Goal: Task Accomplishment & Management: Manage account settings

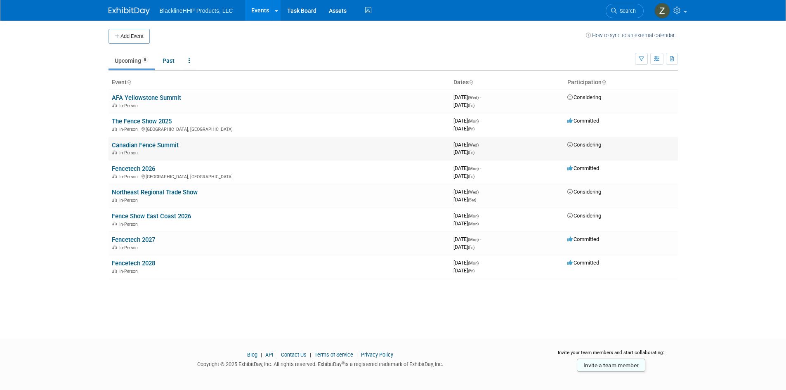
click at [159, 146] on link "Canadian Fence Summit" at bounding box center [145, 144] width 67 height 7
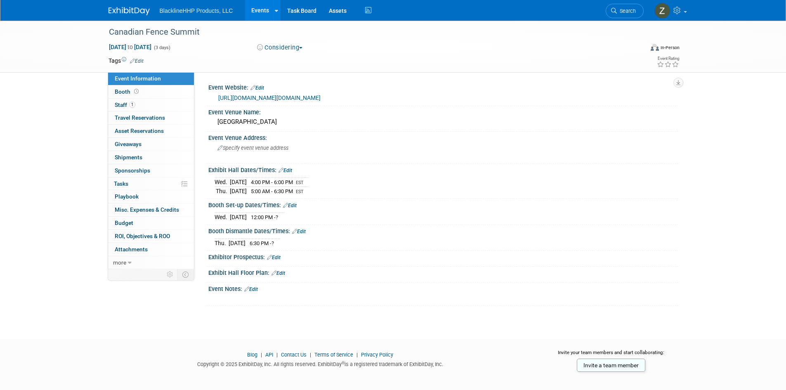
click at [262, 99] on link "https://www.canadianfenceassociation.ca/content.asp?contentid=153" at bounding box center [269, 97] width 102 height 7
click at [122, 223] on span "Budget" at bounding box center [124, 222] width 19 height 7
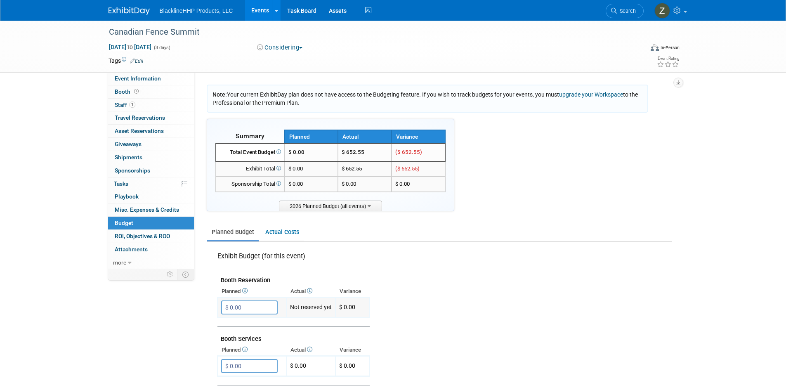
click at [246, 306] on input "$ 0.00" at bounding box center [249, 307] width 56 height 14
click at [227, 324] on icon "button" at bounding box center [229, 323] width 6 height 5
type input "$ 0.00"
click at [142, 249] on span "Attachments 0" at bounding box center [131, 249] width 33 height 7
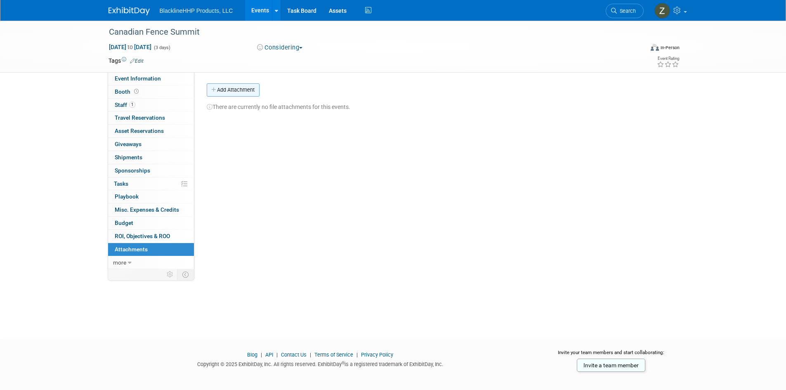
click at [230, 90] on button "Add Attachment" at bounding box center [233, 89] width 53 height 13
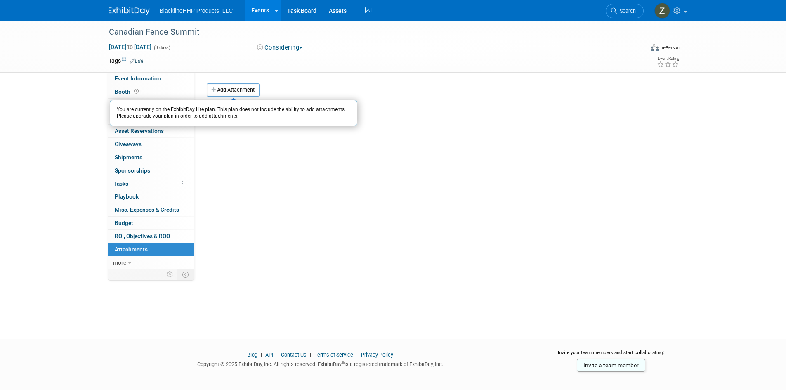
click at [249, 169] on div "Event Website: Edit https://www.canadianfenceassociation.ca/content.asp?content…" at bounding box center [435, 170] width 483 height 197
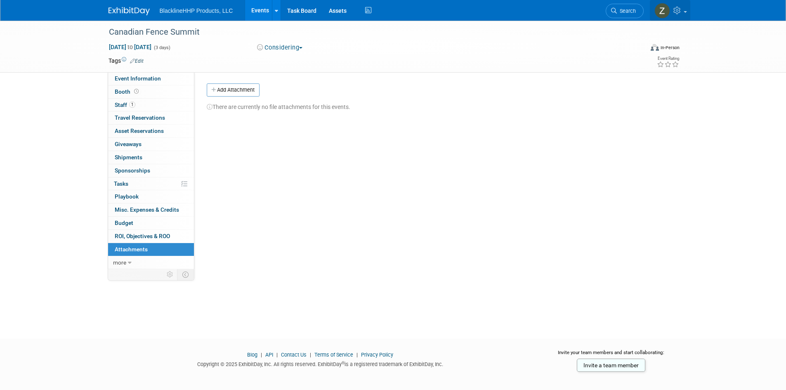
click at [683, 10] on link at bounding box center [669, 10] width 40 height 21
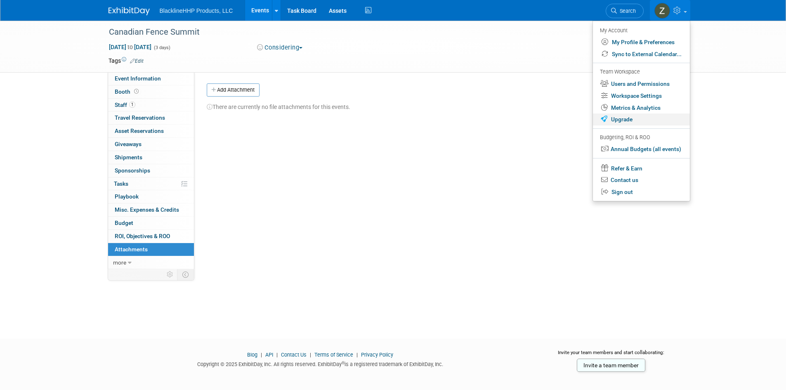
click at [636, 115] on link "Upgrade" at bounding box center [641, 119] width 97 height 12
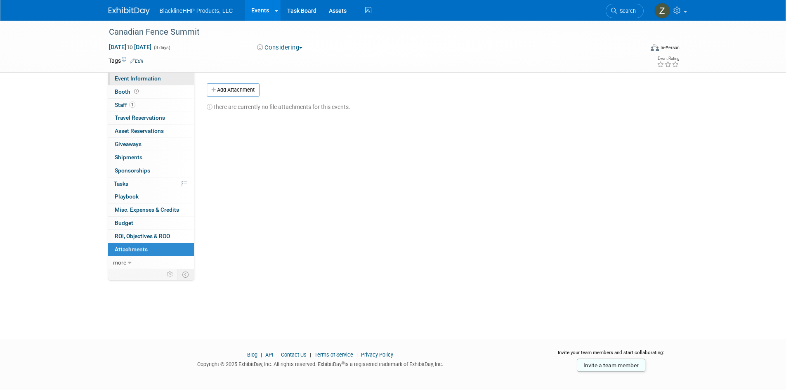
click at [143, 82] on link "Event Information" at bounding box center [151, 78] width 86 height 13
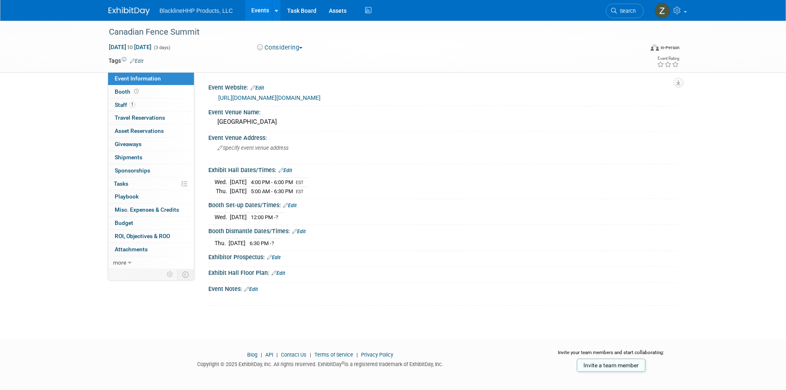
click at [256, 288] on link "Edit" at bounding box center [251, 289] width 14 height 6
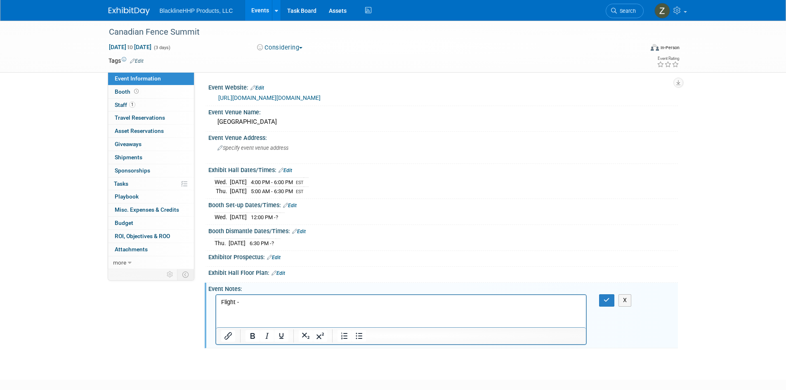
click at [283, 168] on icon at bounding box center [280, 169] width 5 height 5
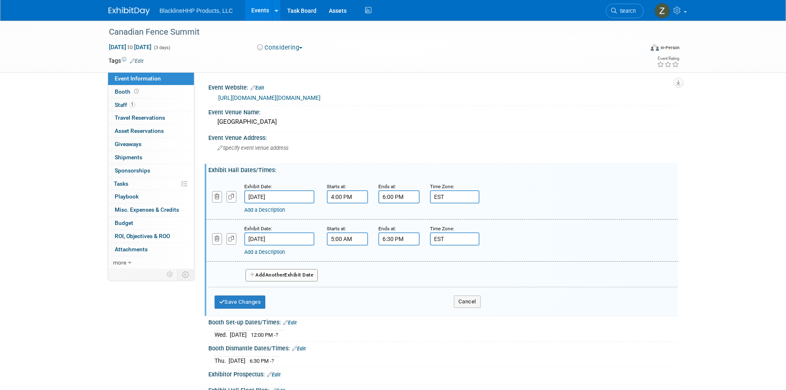
click at [351, 235] on input "5:00 AM" at bounding box center [347, 238] width 41 height 13
click at [416, 274] on button "AM" at bounding box center [417, 277] width 15 height 14
type input "5:00 PM"
click at [403, 320] on span at bounding box center [407, 313] width 56 height 14
click at [248, 304] on button "Save Changes" at bounding box center [239, 301] width 51 height 13
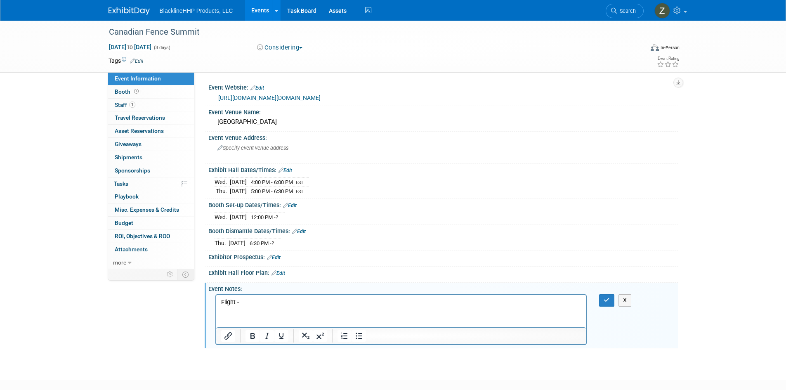
click at [249, 302] on p "Flight -" at bounding box center [401, 302] width 360 height 8
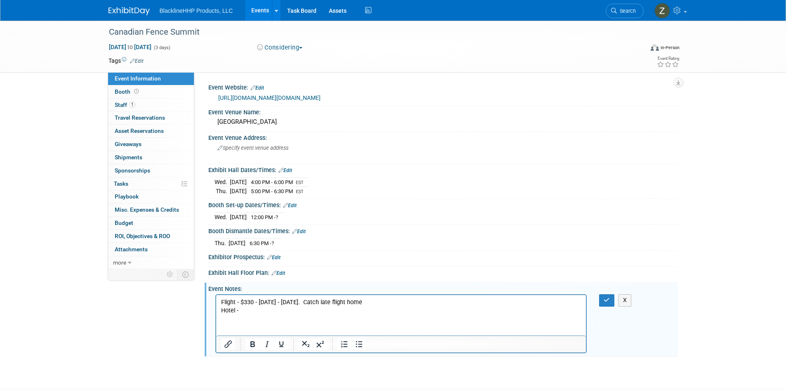
click at [241, 311] on p "Hotel -" at bounding box center [401, 310] width 360 height 8
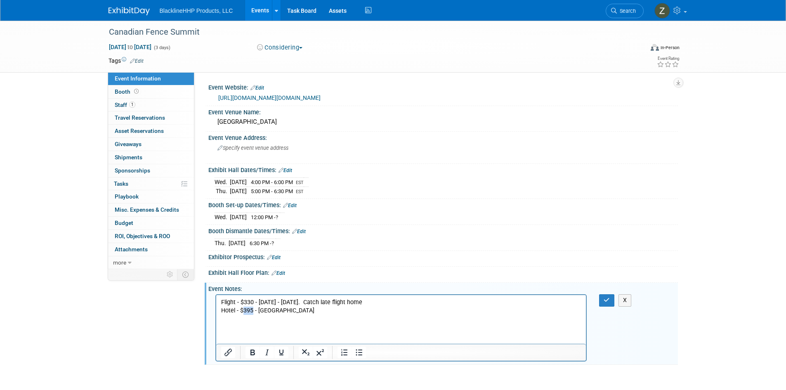
drag, startPoint x: 252, startPoint y: 310, endPoint x: 244, endPoint y: 310, distance: 8.3
click at [244, 310] on p "Hotel - $395 - HIlton" at bounding box center [401, 310] width 360 height 8
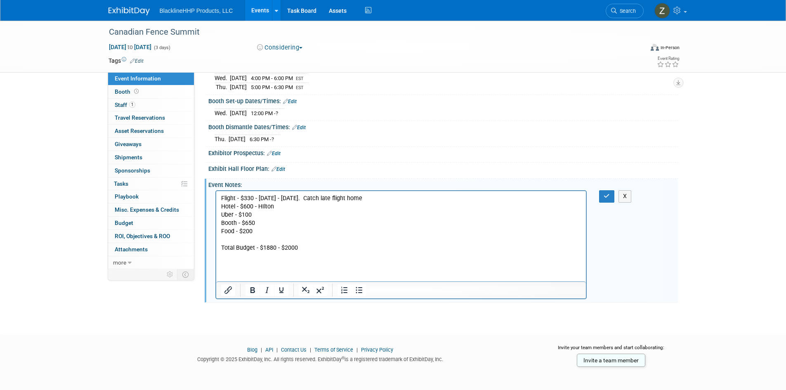
scroll to position [105, 0]
click at [609, 196] on icon "button" at bounding box center [606, 195] width 6 height 6
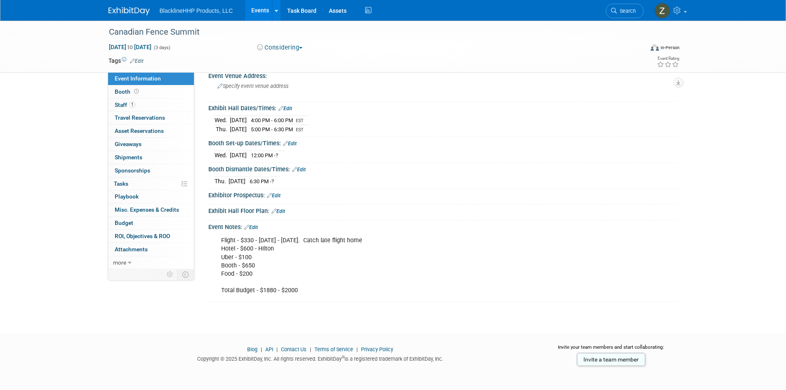
click at [263, 9] on link "Events" at bounding box center [260, 10] width 30 height 21
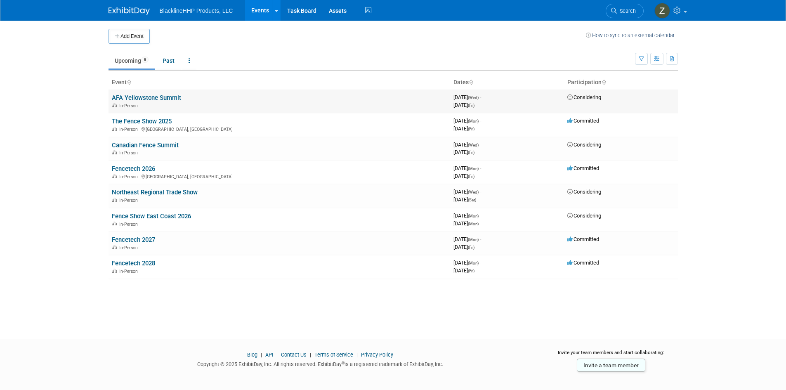
click at [156, 98] on link "AFA Yellowstone Summit" at bounding box center [146, 97] width 69 height 7
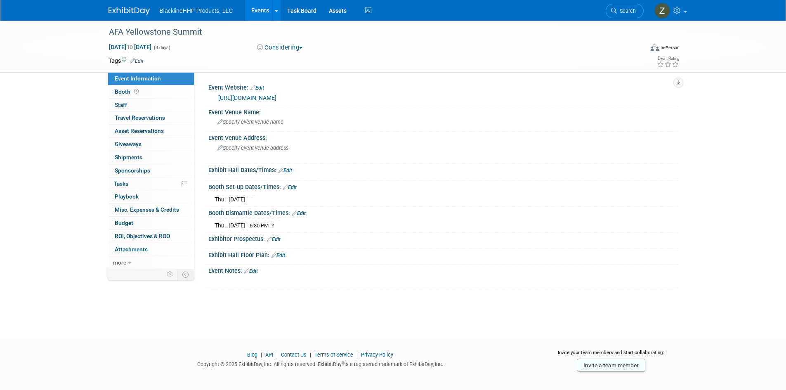
click at [258, 12] on link "Events" at bounding box center [260, 10] width 30 height 21
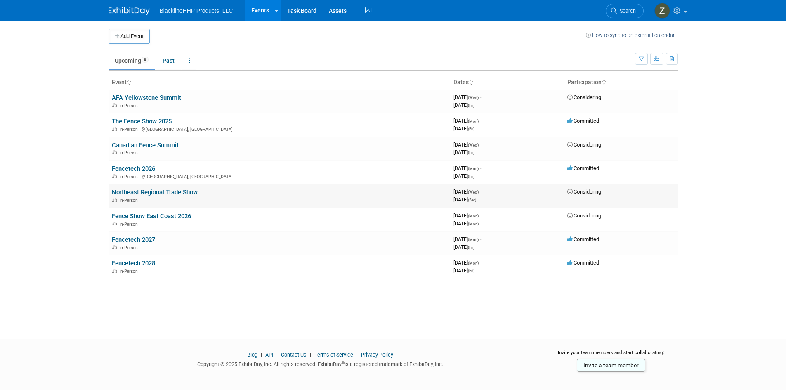
click at [188, 192] on link "Northeast Regional Trade Show" at bounding box center [155, 191] width 86 height 7
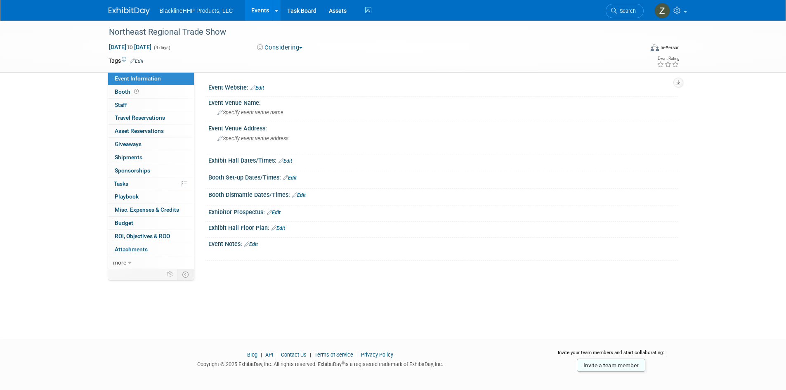
click at [254, 244] on link "Edit" at bounding box center [251, 244] width 14 height 6
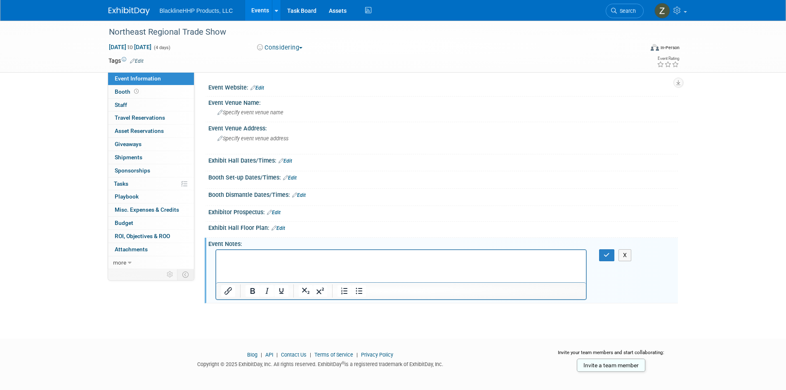
click at [245, 256] on p "Rich Text Area. Press ALT-0 for help." at bounding box center [401, 257] width 360 height 8
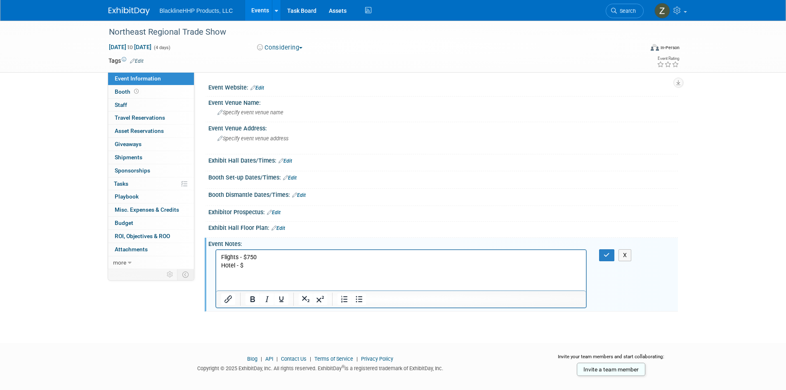
drag, startPoint x: 254, startPoint y: 266, endPoint x: 249, endPoint y: 266, distance: 5.8
click at [254, 266] on p "Hotel - $" at bounding box center [401, 265] width 360 height 8
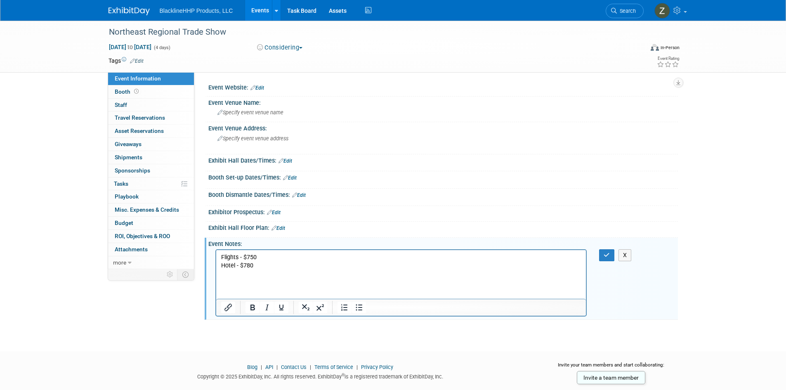
click at [241, 278] on p "Rich Text Area. Press ALT-0 for help." at bounding box center [401, 274] width 360 height 8
click at [231, 278] on html "Flights - $750 Hotel - $780 Car - $" at bounding box center [401, 264] width 370 height 28
click at [248, 275] on p "Car - $" at bounding box center [401, 274] width 360 height 8
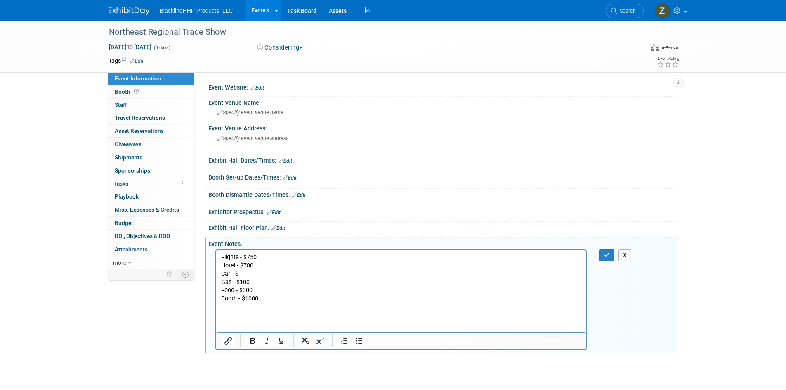
click at [250, 273] on p "Car - $" at bounding box center [401, 274] width 360 height 8
click at [273, 301] on p "Booth - $1000" at bounding box center [401, 298] width 360 height 8
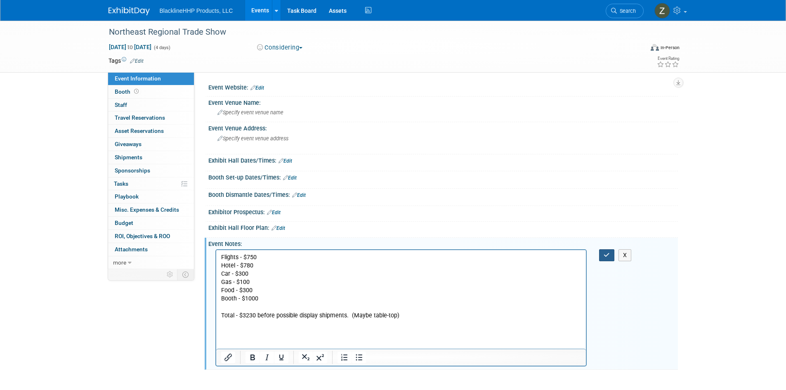
click at [607, 256] on icon "button" at bounding box center [606, 255] width 6 height 6
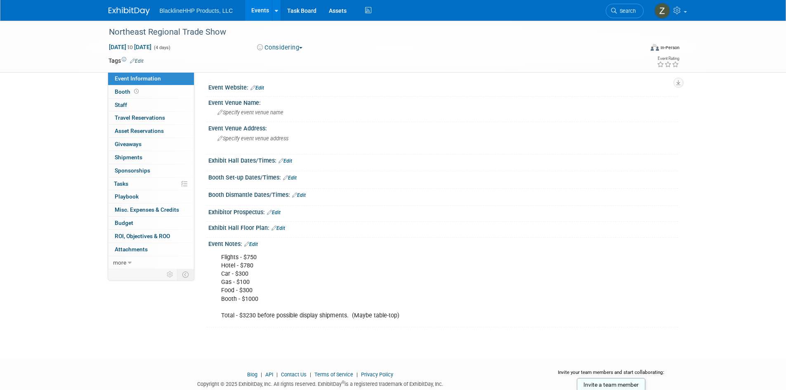
click at [263, 8] on link "Events" at bounding box center [260, 10] width 30 height 21
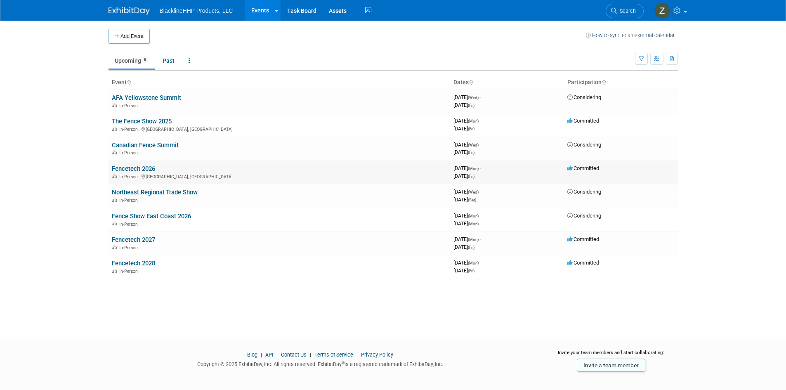
click at [129, 167] on link "Fencetech 2026" at bounding box center [133, 168] width 43 height 7
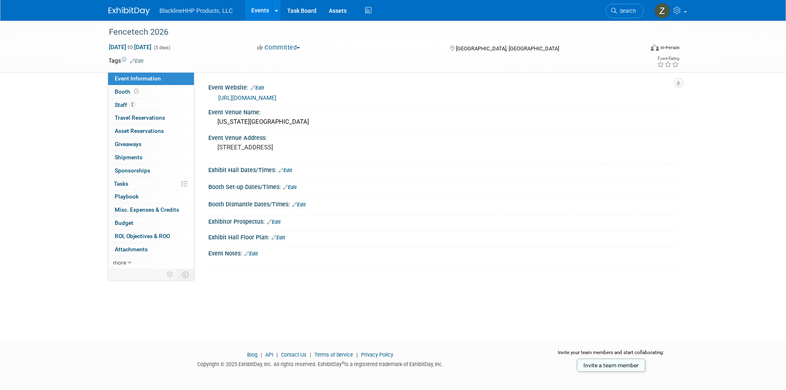
click at [253, 254] on link "Edit" at bounding box center [251, 254] width 14 height 6
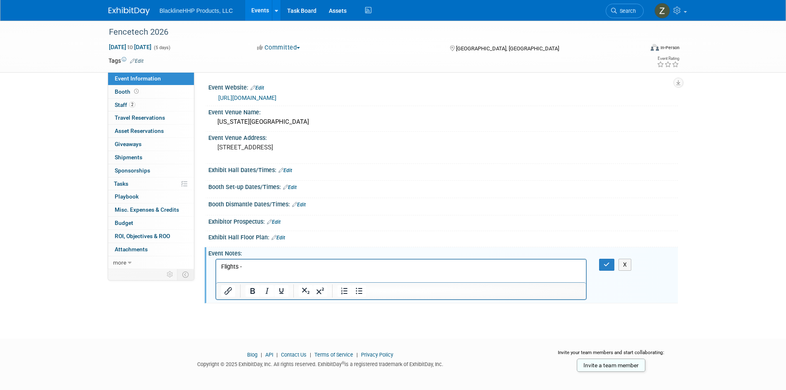
click at [257, 266] on p "Flights -" at bounding box center [401, 267] width 360 height 8
drag, startPoint x: 607, startPoint y: 263, endPoint x: 614, endPoint y: 234, distance: 29.8
click at [607, 262] on icon "button" at bounding box center [606, 264] width 6 height 6
